Goal: Find specific page/section: Find specific page/section

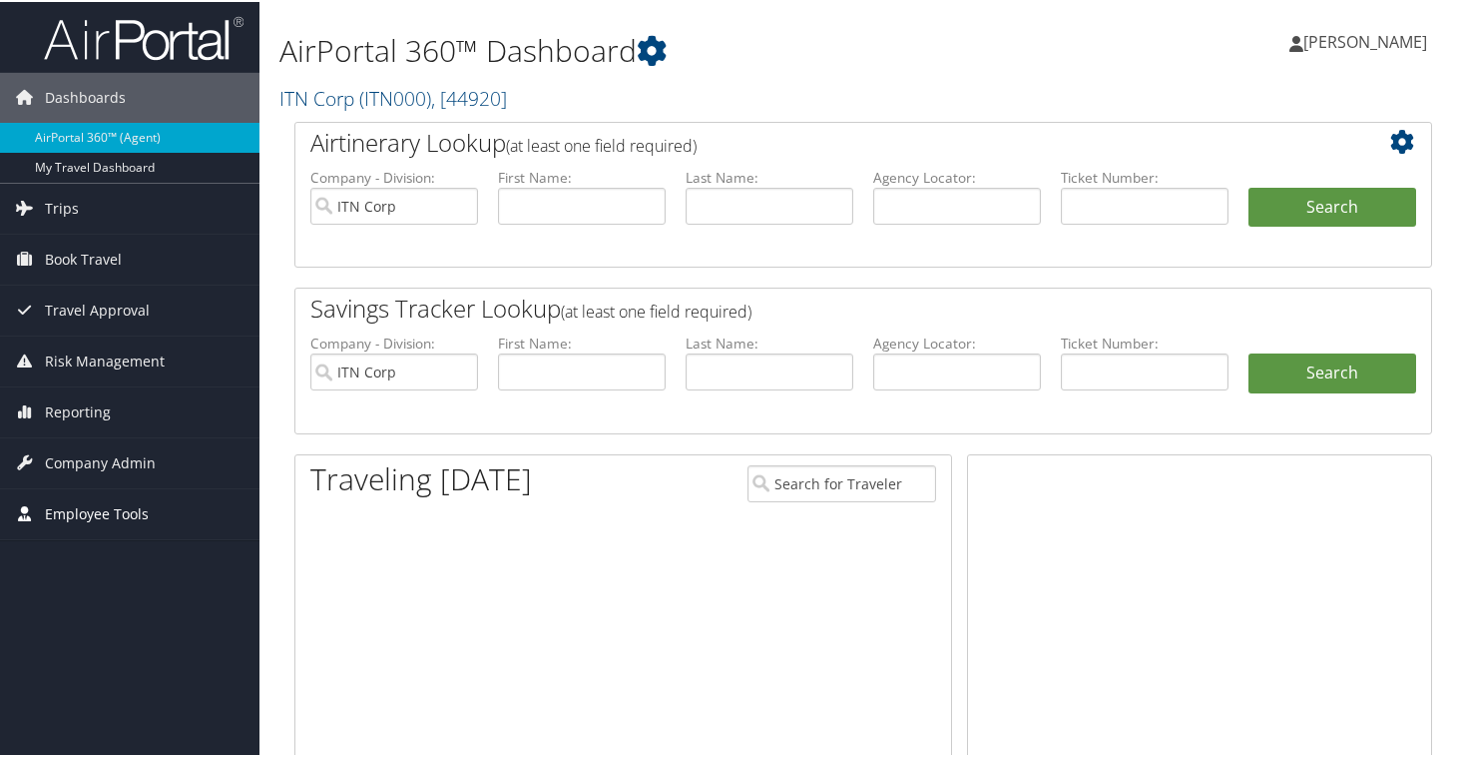
click at [87, 512] on span "Employee Tools" at bounding box center [97, 512] width 104 height 50
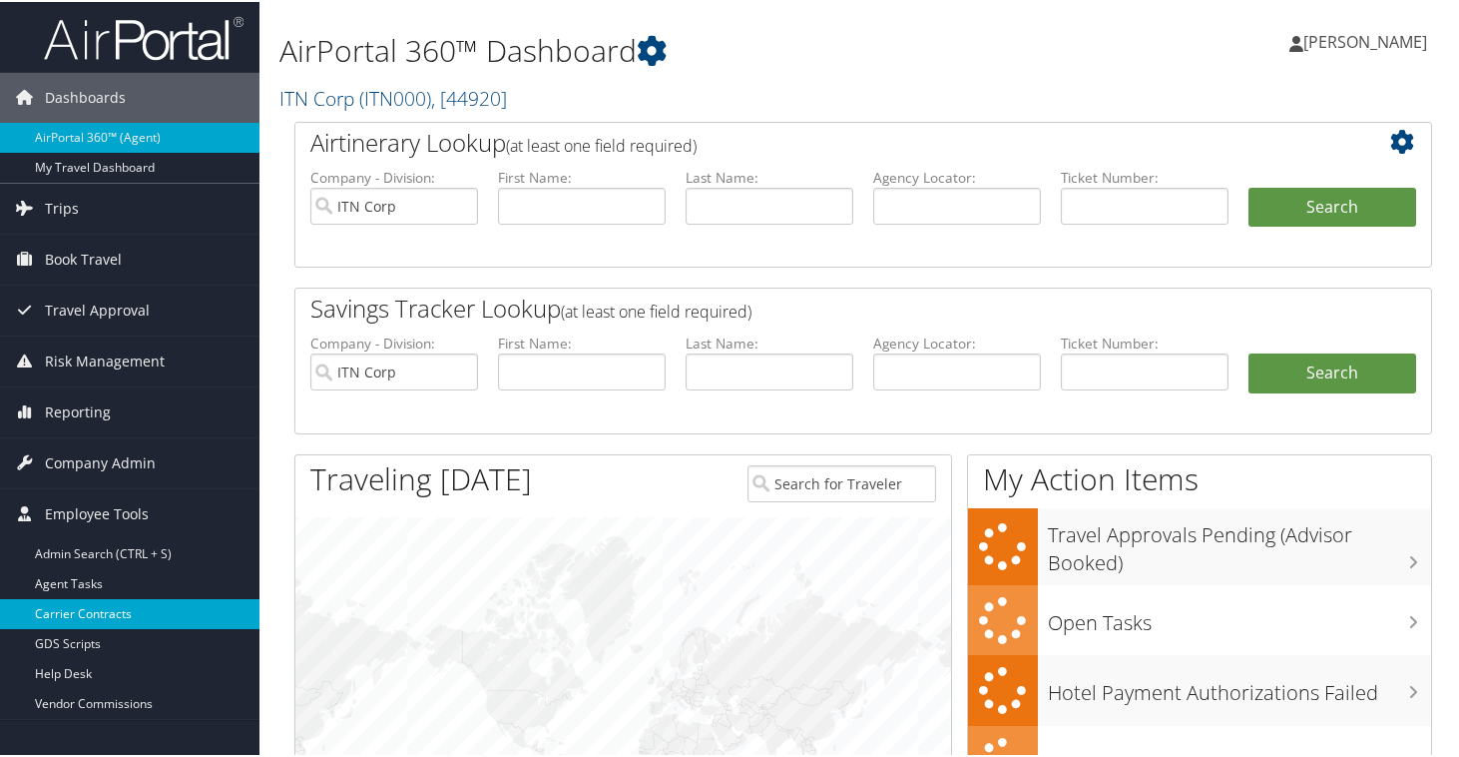
click at [89, 619] on link "Carrier Contracts" at bounding box center [130, 612] width 260 height 30
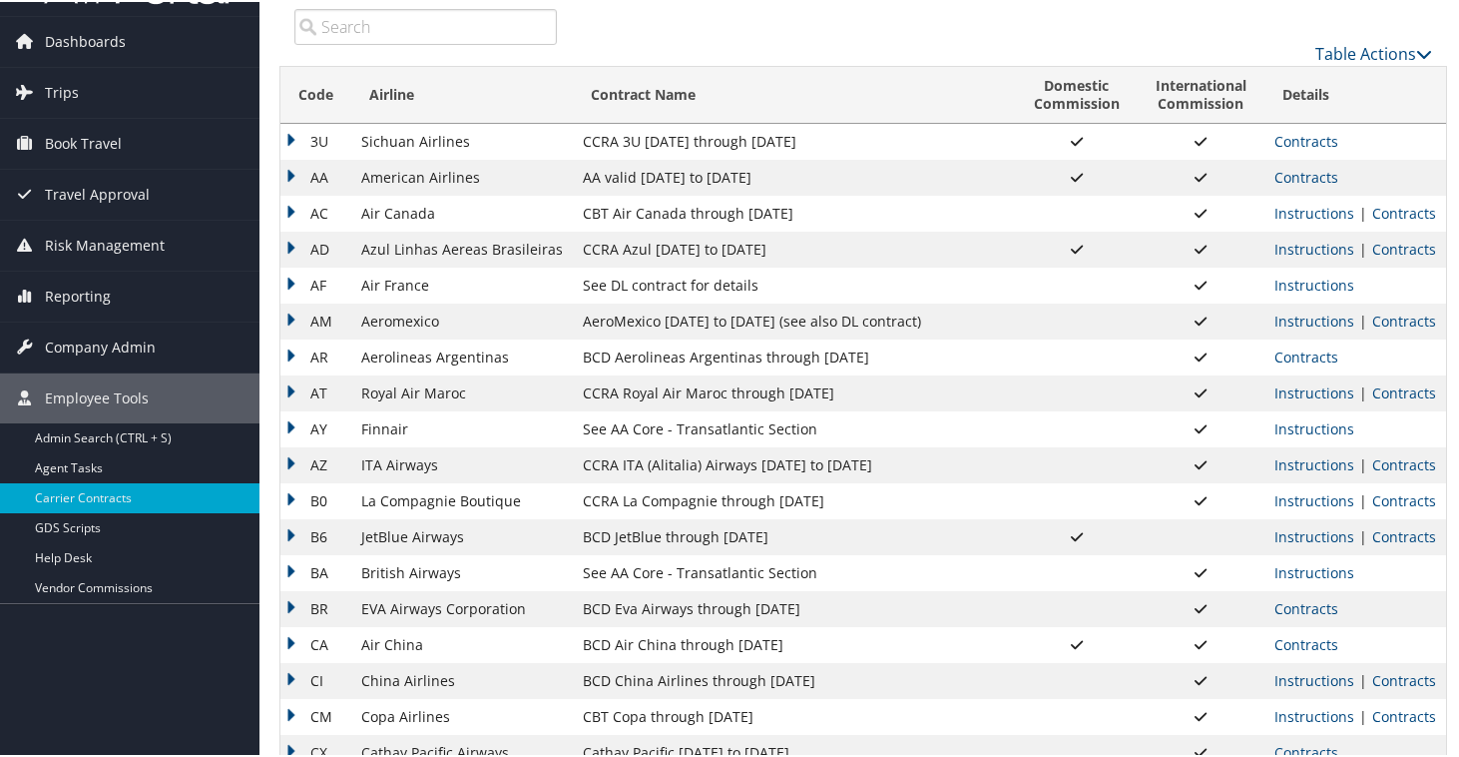
scroll to position [80, 0]
